Goal: Task Accomplishment & Management: Manage account settings

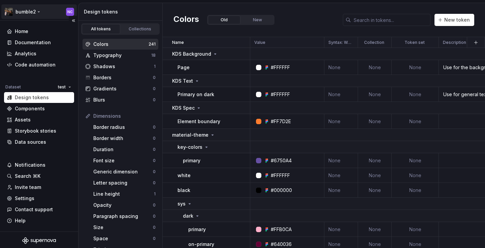
click at [25, 11] on html "bumble2 NC Home Documentation Analytics Code automation Dataset test Design tok…" at bounding box center [242, 124] width 485 height 248
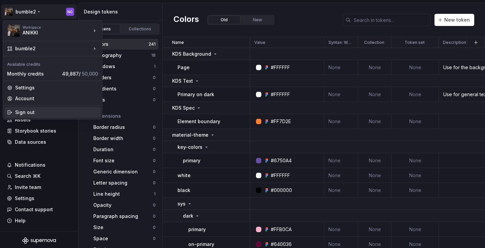
click at [34, 116] on div "Sign out" at bounding box center [52, 112] width 96 height 11
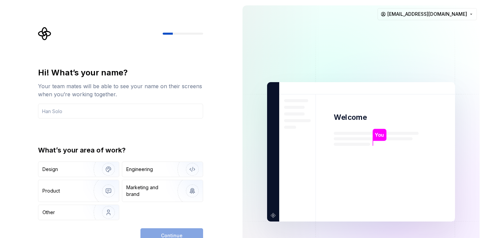
click at [226, 140] on div "Hi! What’s your name? Your team mates will be able to see your name on their sc…" at bounding box center [118, 152] width 237 height 304
click at [467, 14] on html "Hi! What’s your name? Your team mates will be able to see your name on their sc…" at bounding box center [242, 119] width 485 height 238
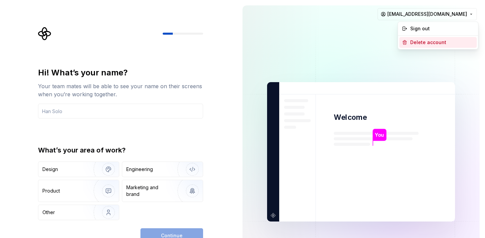
click at [452, 41] on div "Delete account" at bounding box center [442, 42] width 64 height 7
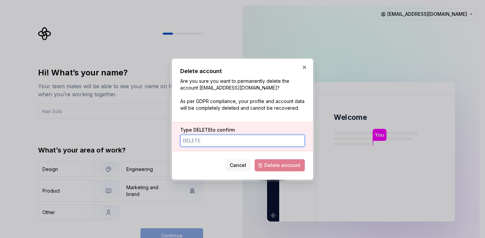
click at [251, 138] on input "Type DELETE to confirm" at bounding box center [242, 141] width 125 height 12
type input "DELETE"
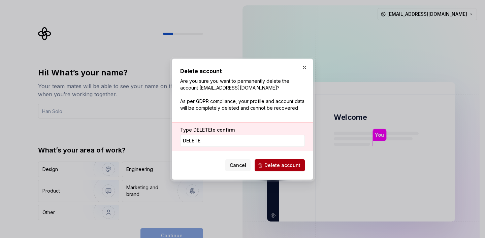
click at [270, 169] on button "Delete account" at bounding box center [280, 165] width 50 height 12
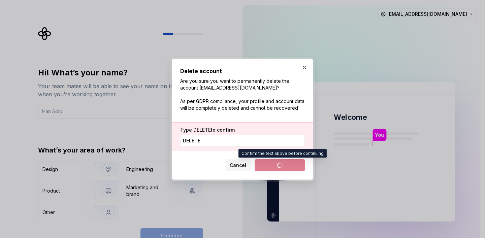
click at [265, 166] on span "Delete account" at bounding box center [280, 165] width 50 height 12
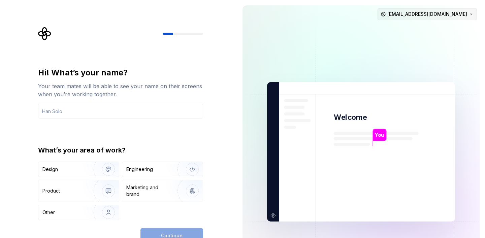
click at [440, 19] on html "Hi! What’s your name? Your team mates will be able to see your name on their sc…" at bounding box center [242, 119] width 485 height 238
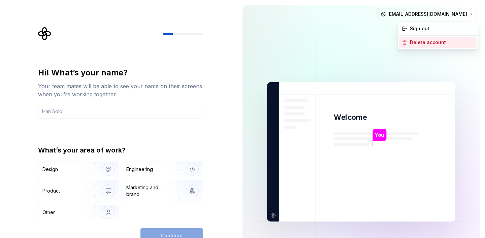
click at [436, 43] on div "Delete account" at bounding box center [442, 42] width 64 height 7
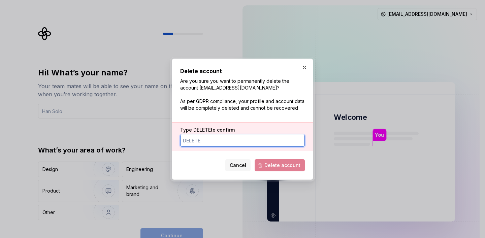
click at [208, 145] on input "Type DELETE to confirm" at bounding box center [242, 141] width 125 height 12
type input "DELETE"
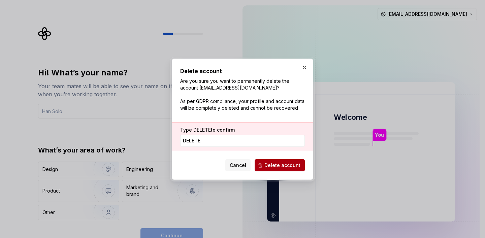
click at [271, 163] on span "Delete account" at bounding box center [282, 165] width 36 height 7
